Goal: Task Accomplishment & Management: Manage account settings

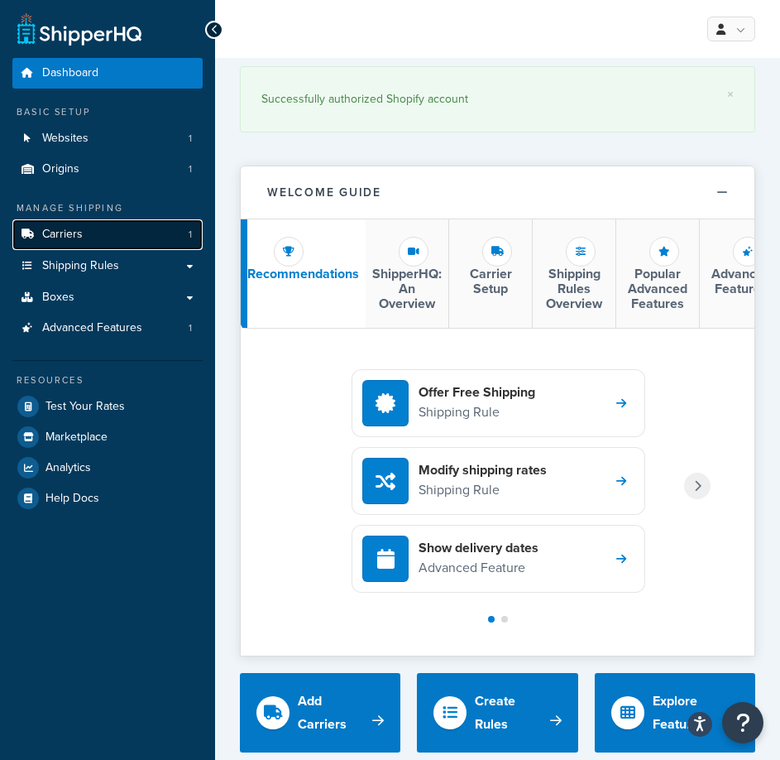
click at [156, 239] on link "Carriers 1" at bounding box center [107, 234] width 190 height 31
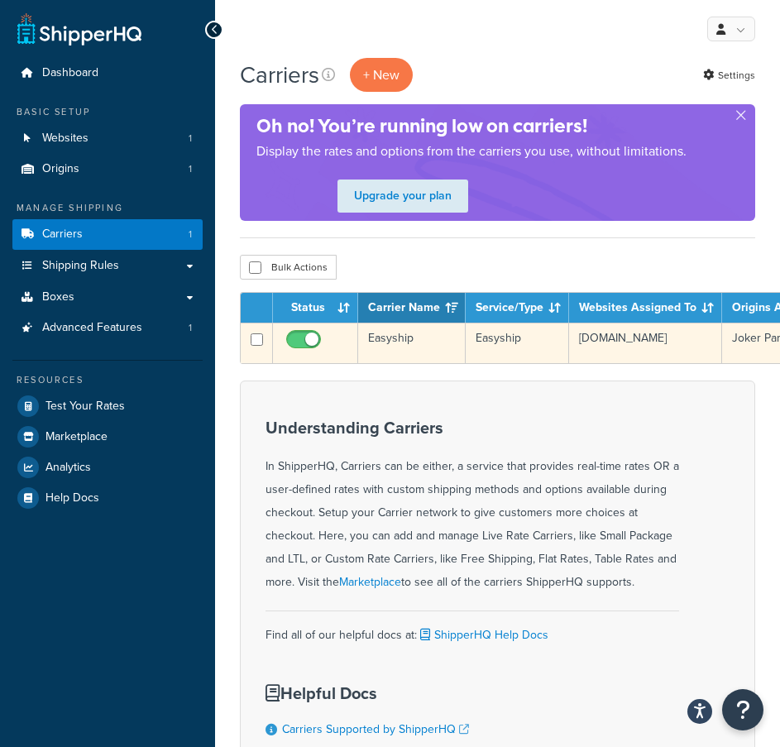
click at [309, 343] on input "checkbox" at bounding box center [306, 343] width 46 height 21
checkbox input "false"
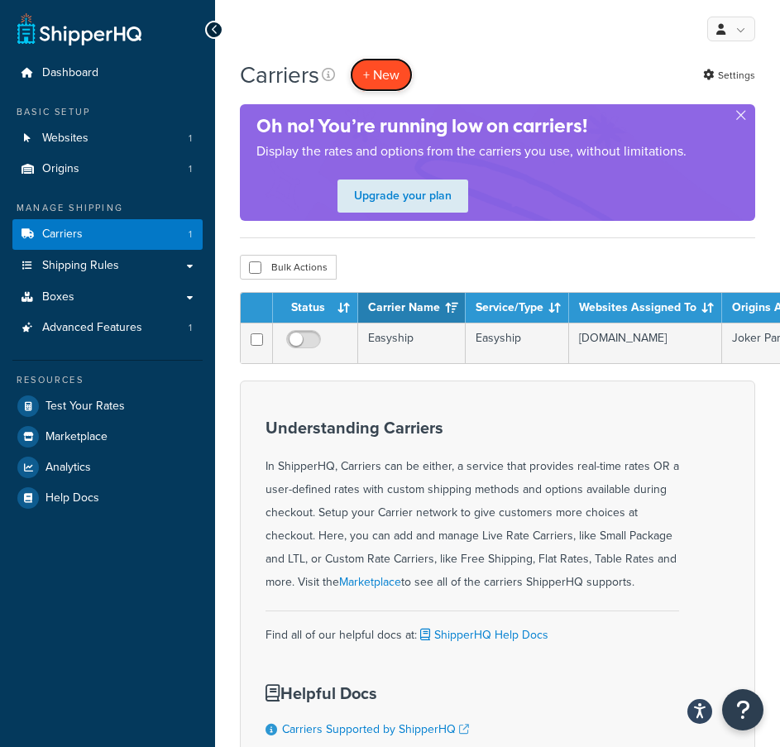
click at [379, 74] on button "+ New" at bounding box center [381, 75] width 63 height 34
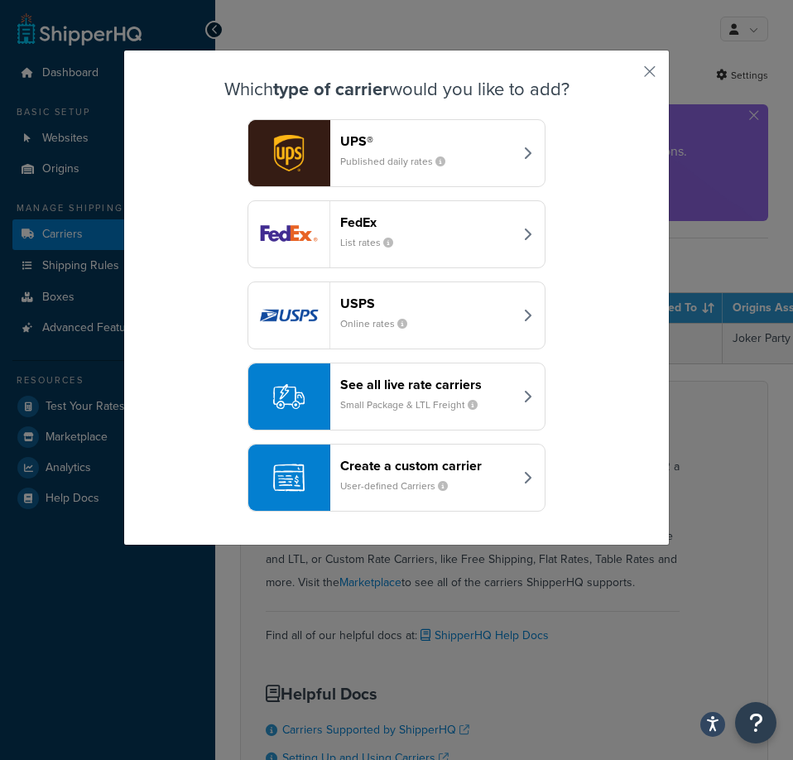
click at [384, 399] on small "Small Package & LTL Freight" at bounding box center [415, 404] width 151 height 15
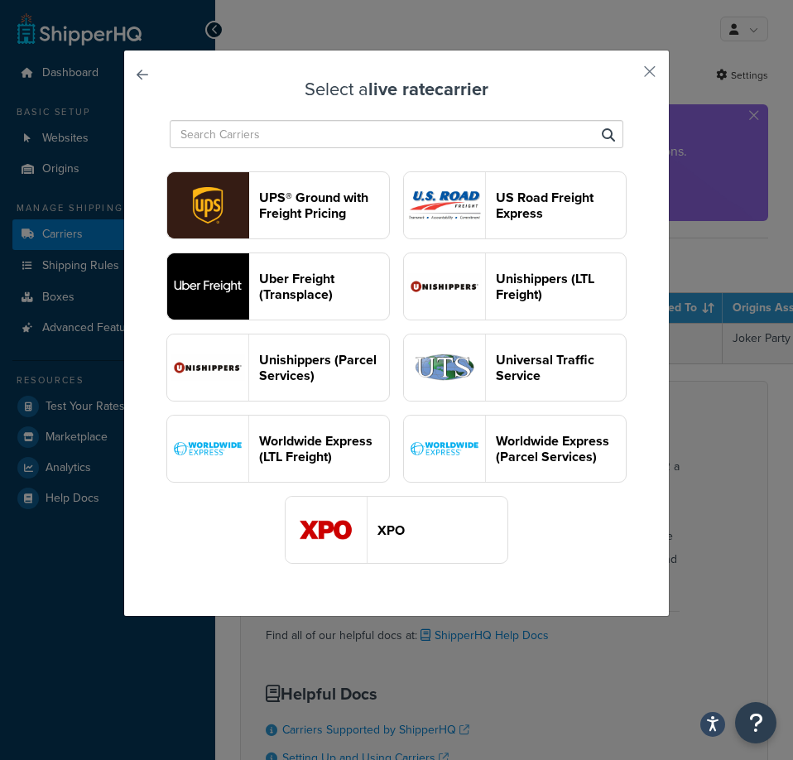
scroll to position [2041, 0]
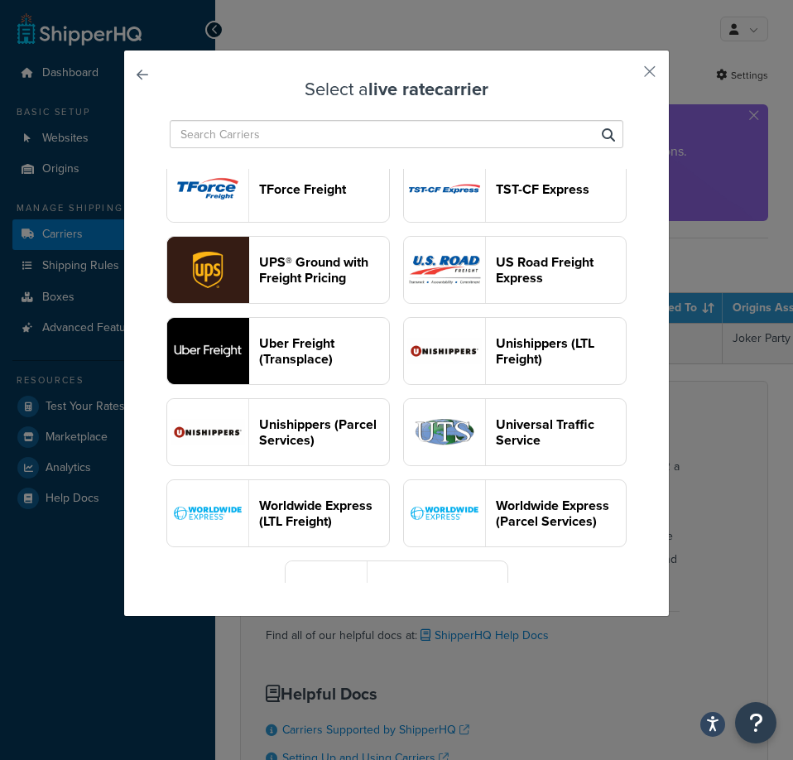
click at [319, 136] on input "text" at bounding box center [396, 134] width 453 height 28
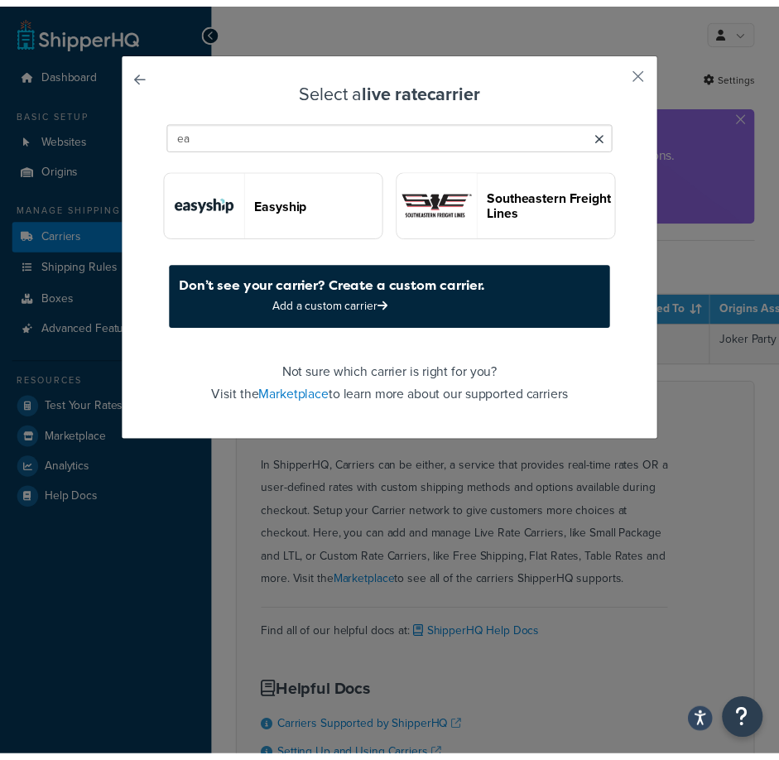
scroll to position [0, 0]
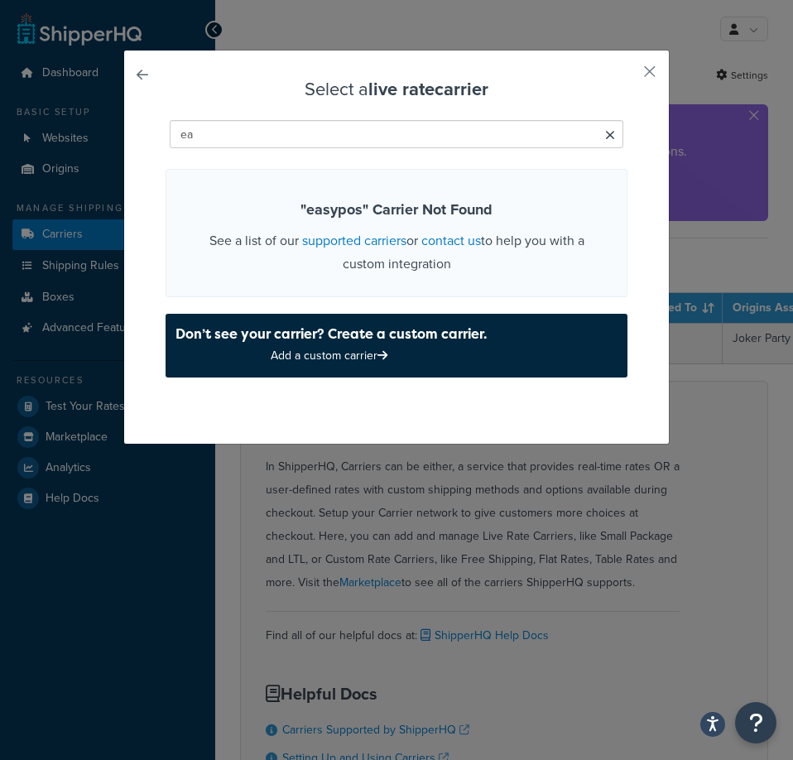
type input "e"
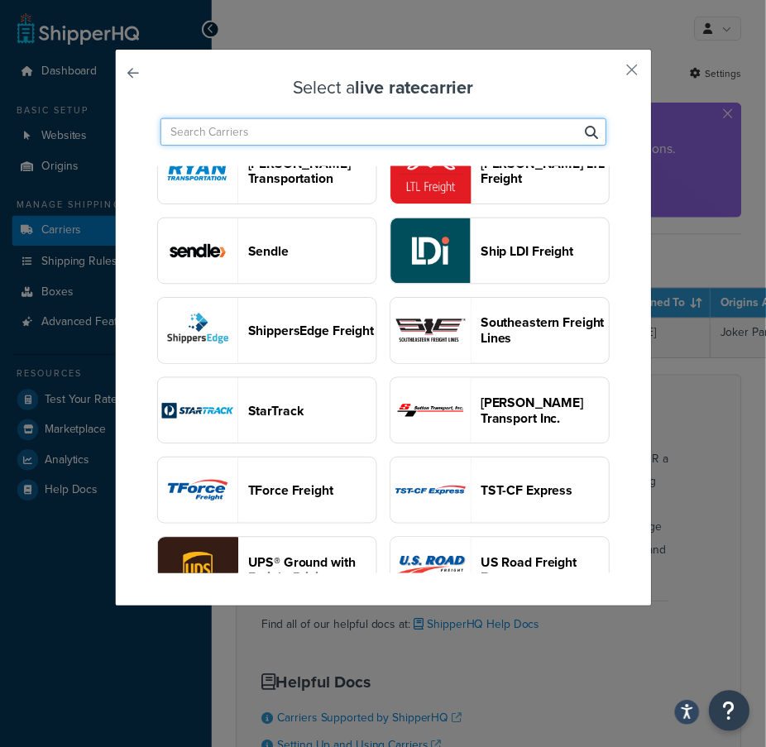
scroll to position [1710, 0]
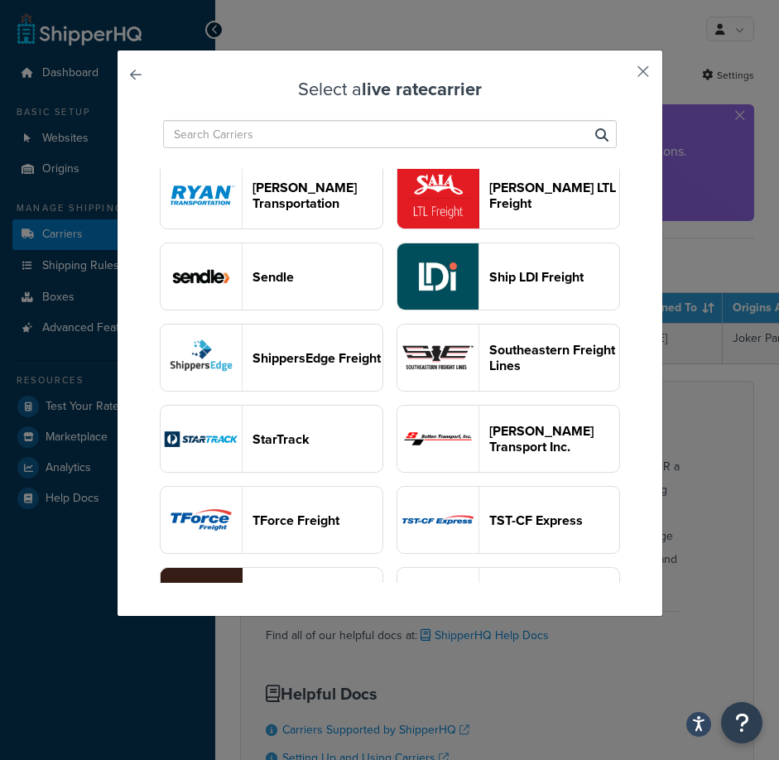
click at [621, 75] on button "button" at bounding box center [618, 77] width 4 height 4
